Goal: Task Accomplishment & Management: Manage account settings

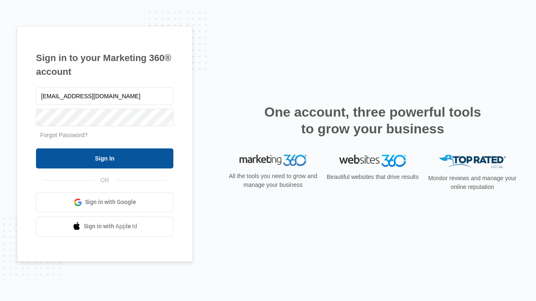
click at [105, 158] on input "Sign In" at bounding box center [104, 159] width 137 height 20
